Goal: Task Accomplishment & Management: Complete application form

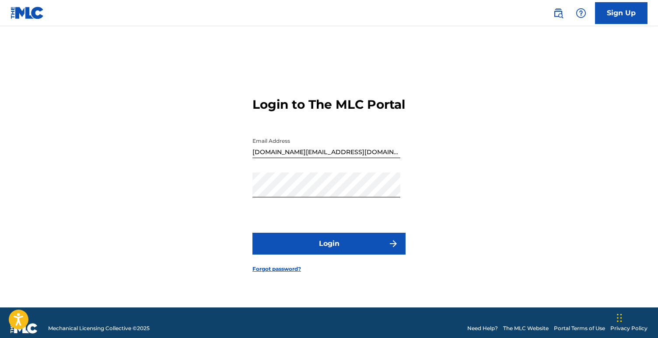
click at [356, 251] on button "Login" at bounding box center [328, 244] width 153 height 22
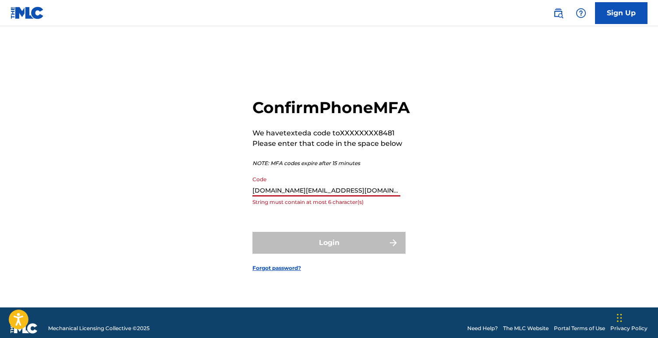
click at [351, 197] on input "[DOMAIN_NAME][EMAIL_ADDRESS][DOMAIN_NAME]" at bounding box center [326, 184] width 148 height 25
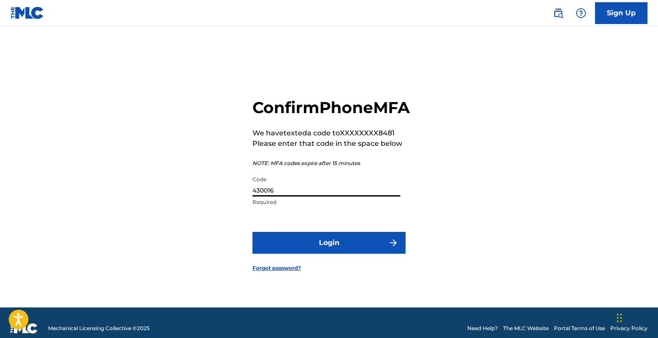
type input "430016"
click at [358, 254] on button "Login" at bounding box center [328, 243] width 153 height 22
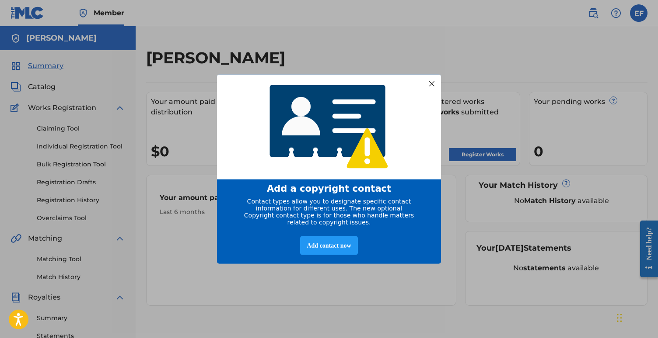
click at [431, 78] on div at bounding box center [431, 83] width 11 height 11
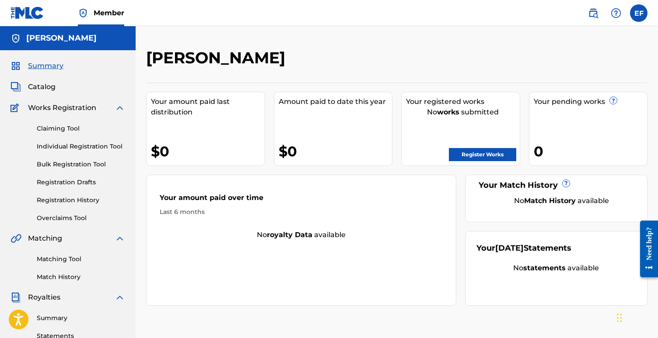
click at [463, 153] on link "Register Works" at bounding box center [482, 154] width 67 height 13
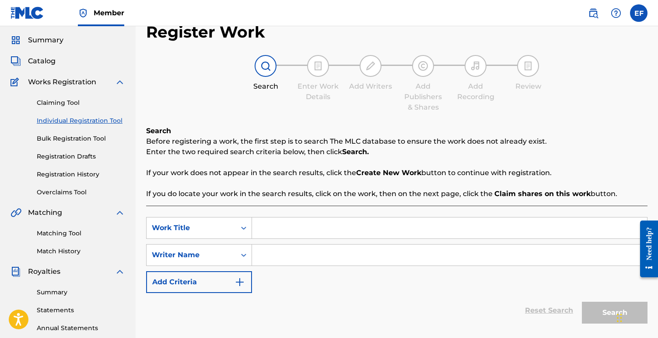
scroll to position [33, 0]
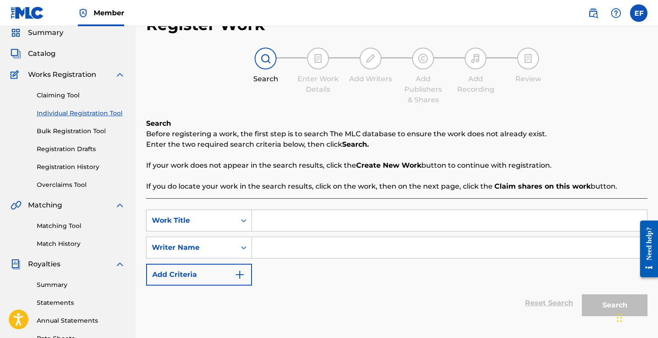
click at [293, 232] on div "SearchWithCriteria5098dd0e-8926-4c67-b234-9b3d64b07195 Work Title SearchWithCri…" at bounding box center [396, 248] width 501 height 76
click at [300, 225] on input "Search Form" at bounding box center [449, 220] width 395 height 21
type input "Do I Stay?"
click at [291, 245] on input "Search Form" at bounding box center [449, 247] width 395 height 21
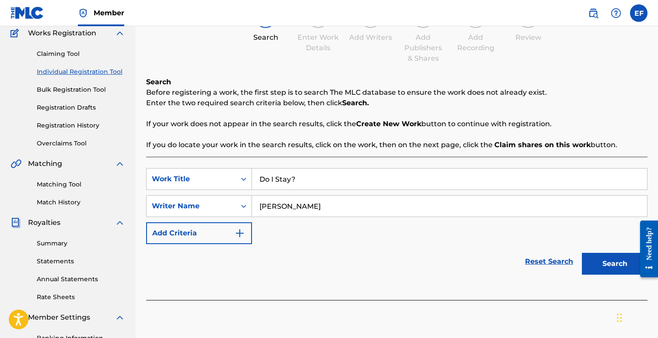
scroll to position [101, 0]
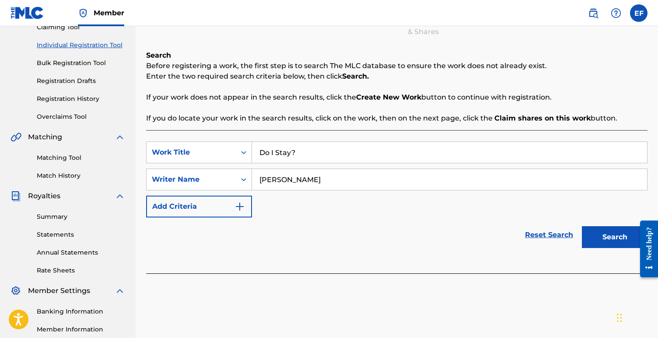
type input "[PERSON_NAME]"
click at [610, 237] on button "Search" at bounding box center [615, 238] width 66 height 22
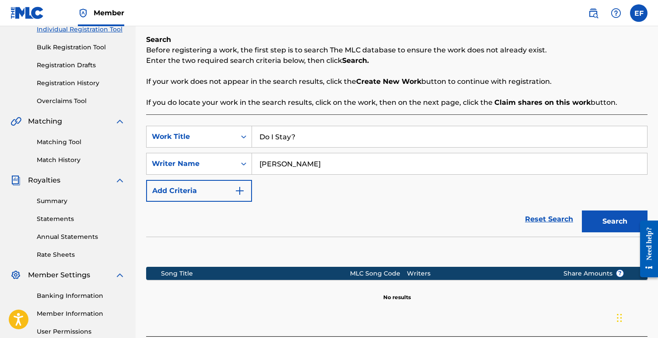
scroll to position [113, 0]
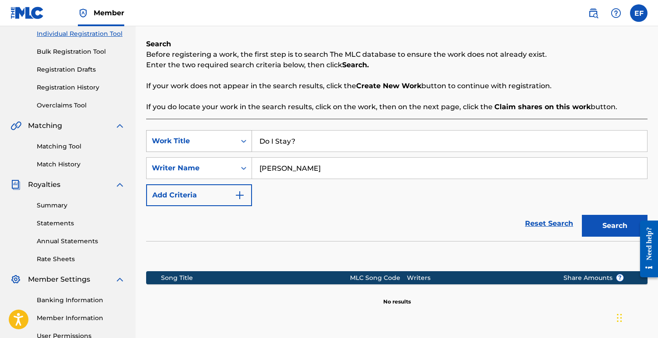
click at [245, 139] on icon "Search Form" at bounding box center [243, 141] width 9 height 9
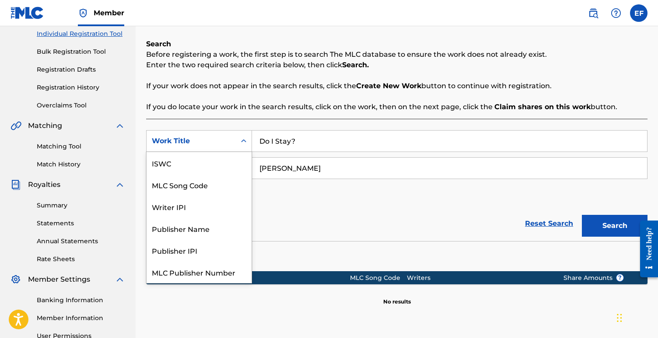
scroll to position [22, 0]
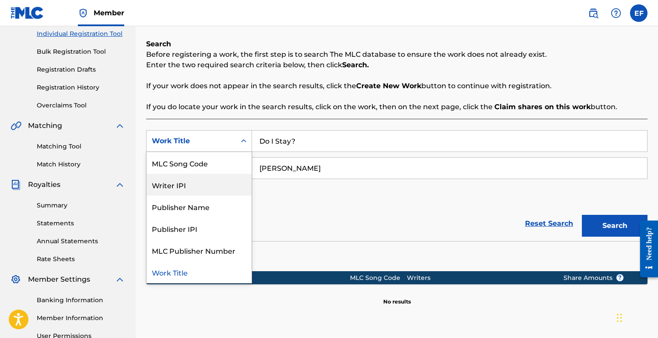
click at [219, 191] on div "Writer IPI" at bounding box center [198, 185] width 105 height 22
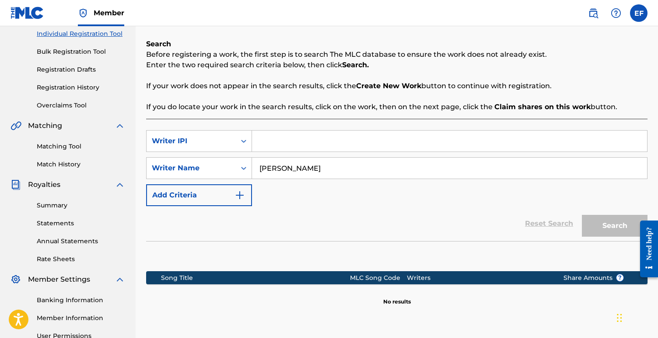
click at [285, 147] on input "Search Form" at bounding box center [449, 141] width 395 height 21
paste input "1018084192"
type input "1018084192"
click at [600, 228] on button "Search" at bounding box center [615, 226] width 66 height 22
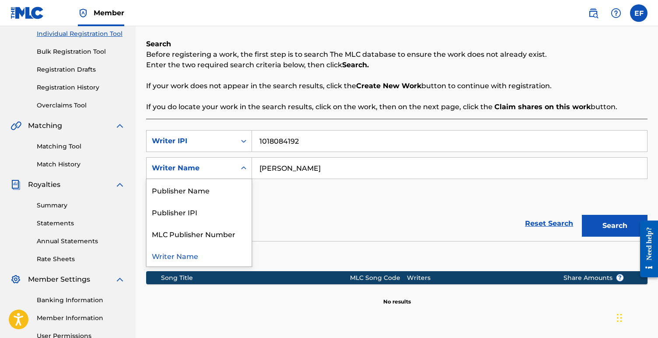
click at [243, 172] on icon "Search Form" at bounding box center [243, 168] width 9 height 9
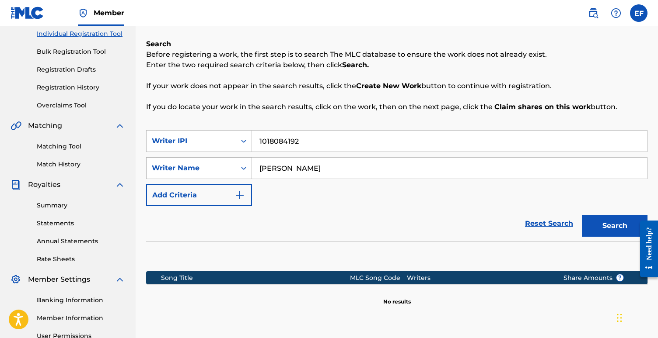
drag, startPoint x: 328, startPoint y: 171, endPoint x: 225, endPoint y: 169, distance: 102.8
click at [225, 169] on div "SearchWithCriteriafd005232-45c7-461c-afc5-6a4009b99c8d Writer Name [PERSON_NAME]" at bounding box center [396, 168] width 501 height 22
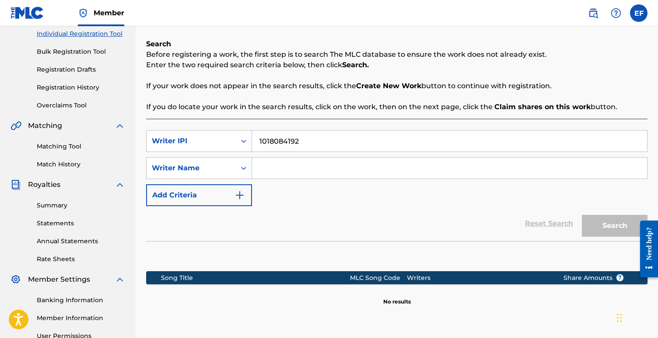
click at [603, 230] on div "Search" at bounding box center [612, 223] width 70 height 35
click at [246, 169] on icon "Search Form" at bounding box center [243, 168] width 9 height 9
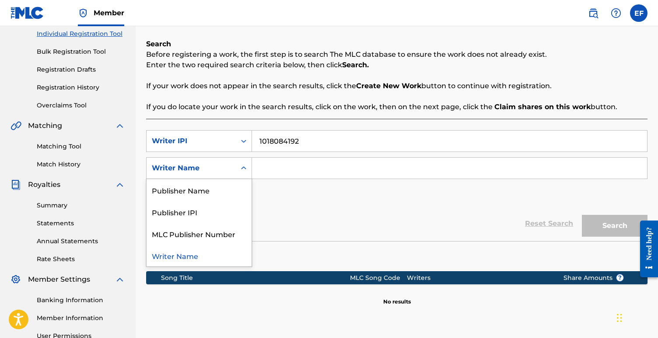
click at [195, 258] on div "Writer Name" at bounding box center [198, 256] width 105 height 22
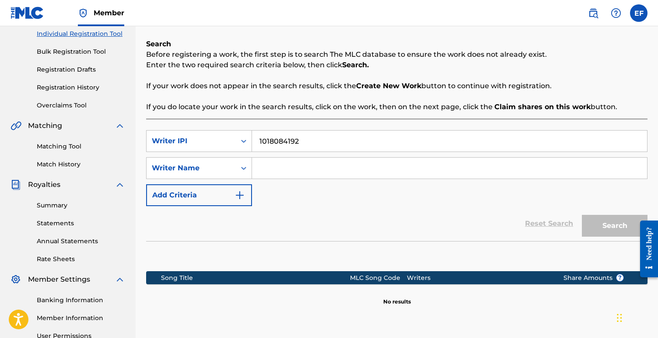
click at [258, 174] on input "Search Form" at bounding box center [449, 168] width 395 height 21
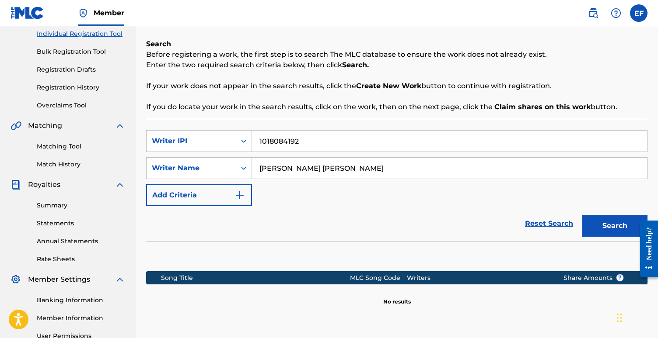
type input "[PERSON_NAME] [PERSON_NAME]"
click at [582, 215] on button "Search" at bounding box center [615, 226] width 66 height 22
click at [600, 232] on button "Search" at bounding box center [615, 226] width 66 height 22
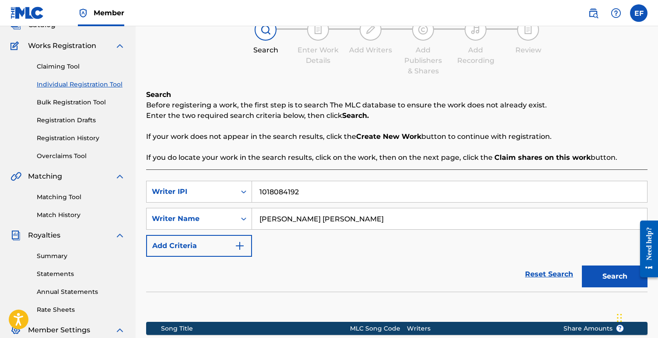
scroll to position [80, 0]
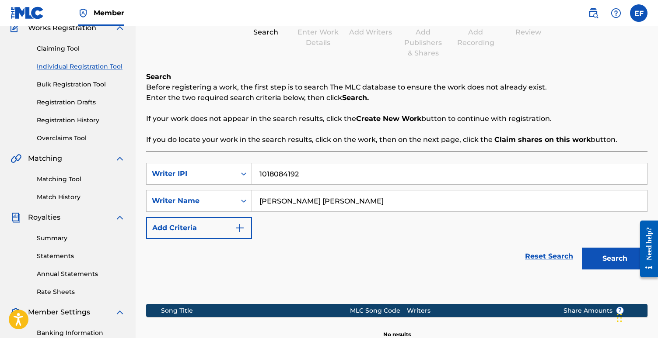
click at [231, 227] on button "Add Criteria" at bounding box center [199, 228] width 106 height 22
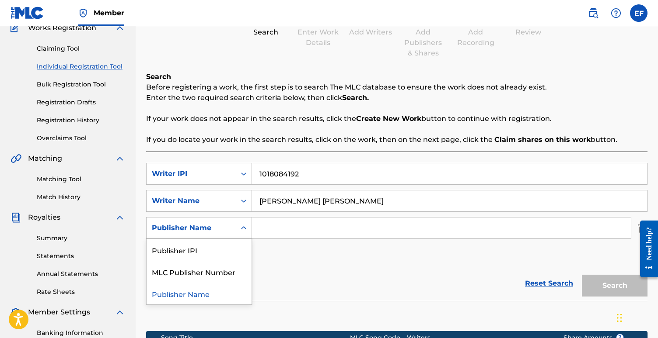
click at [245, 229] on icon "Search Form" at bounding box center [243, 228] width 5 height 3
click at [244, 229] on icon "Search Form" at bounding box center [243, 228] width 5 height 3
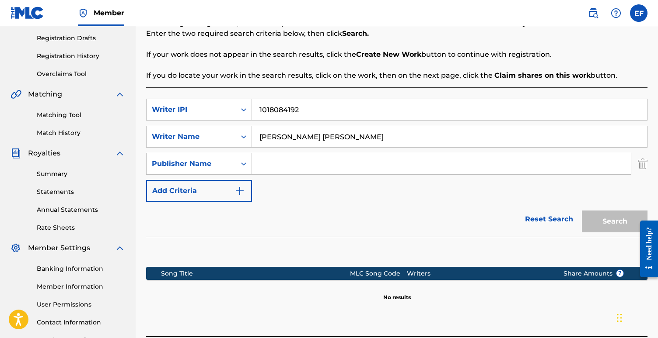
scroll to position [216, 0]
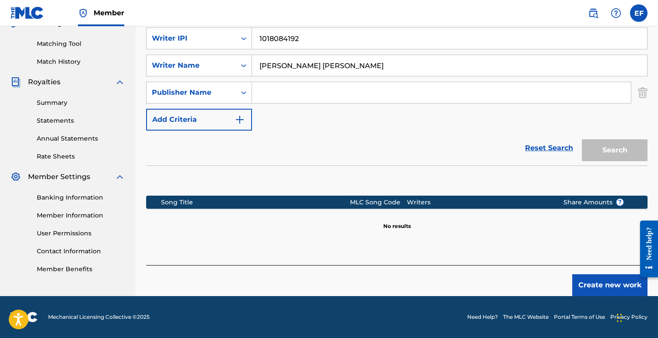
click at [396, 230] on p "No results" at bounding box center [397, 221] width 28 height 18
click at [590, 289] on button "Create new work" at bounding box center [609, 286] width 75 height 22
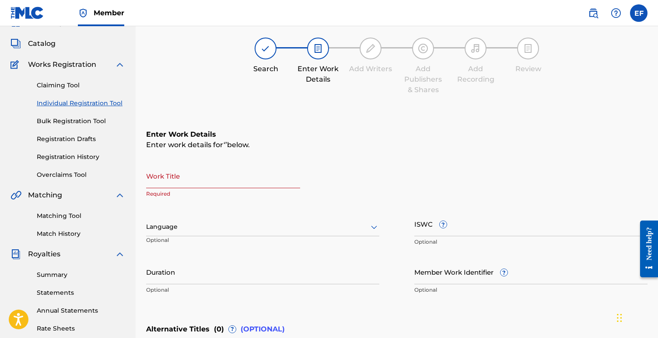
scroll to position [62, 0]
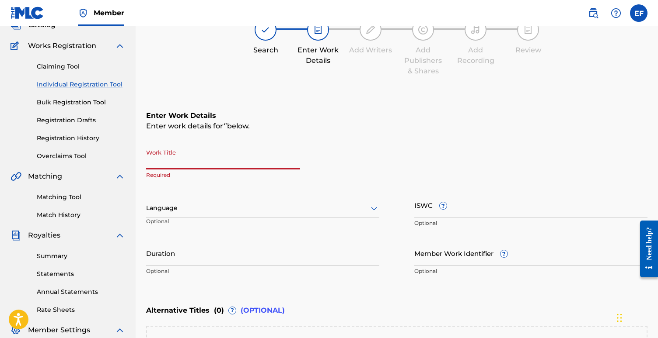
click at [193, 165] on input "Work Title" at bounding box center [223, 157] width 154 height 25
type input "Do I Stay?"
click at [184, 207] on div at bounding box center [262, 208] width 233 height 11
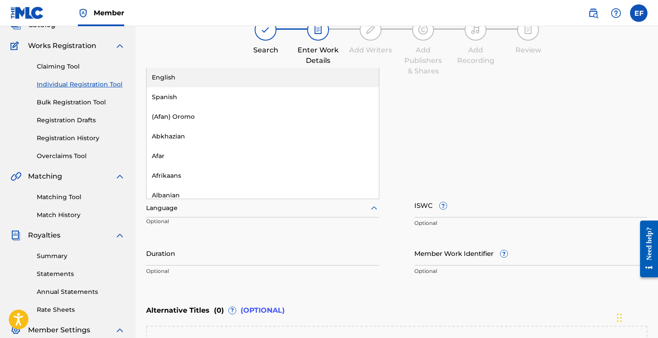
click at [198, 70] on div "English" at bounding box center [262, 78] width 232 height 20
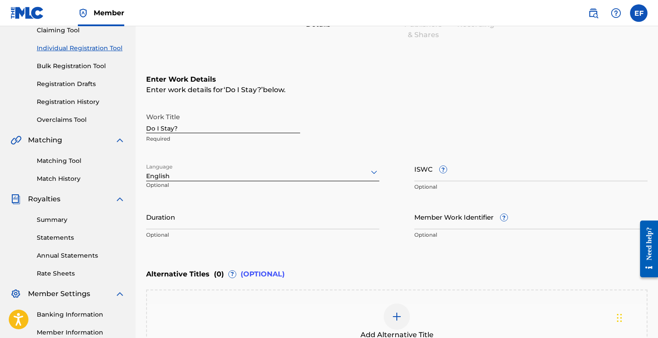
scroll to position [129, 0]
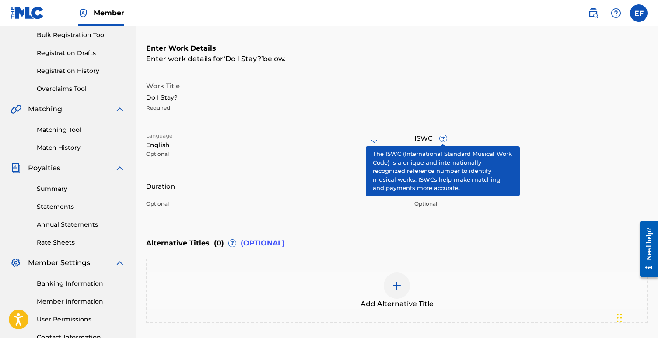
click at [442, 135] on span "?" at bounding box center [442, 138] width 7 height 7
click at [442, 134] on input "ISWC ?" at bounding box center [530, 137] width 233 height 25
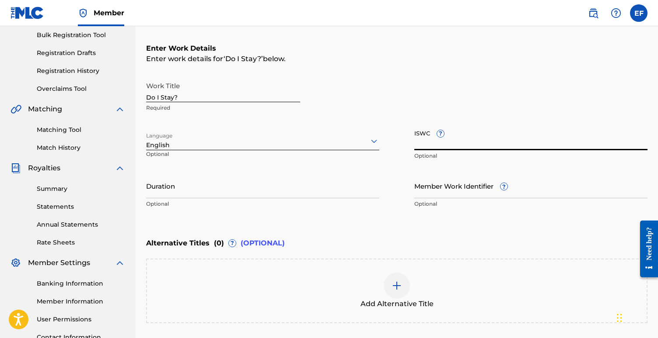
click at [488, 139] on input "ISWC ?" at bounding box center [530, 137] width 233 height 25
click at [463, 188] on input "Member Work Identifier ?" at bounding box center [530, 186] width 233 height 25
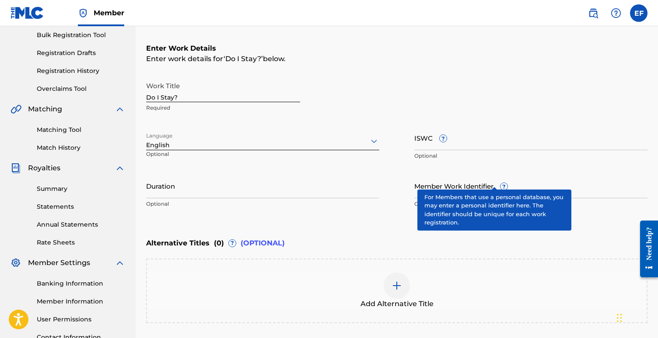
click at [496, 183] on div "Member Work Identifier ? Optional" at bounding box center [530, 193] width 233 height 39
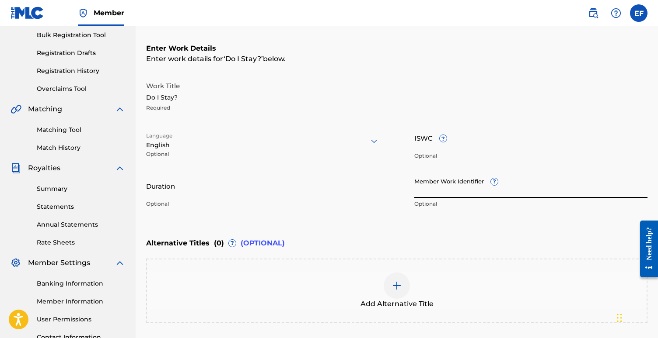
click at [496, 183] on div "Member Work Identifier ? Optional" at bounding box center [530, 193] width 233 height 39
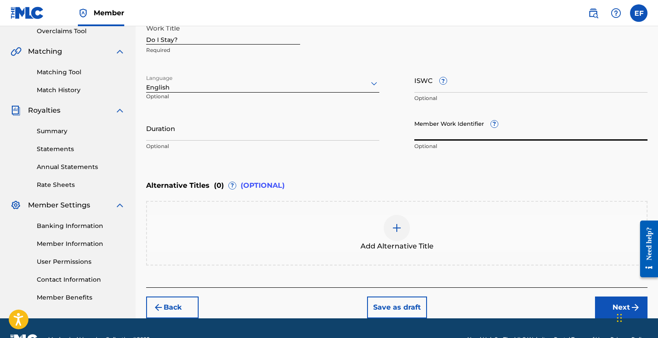
scroll to position [183, 0]
